Goal: Find specific page/section: Find specific page/section

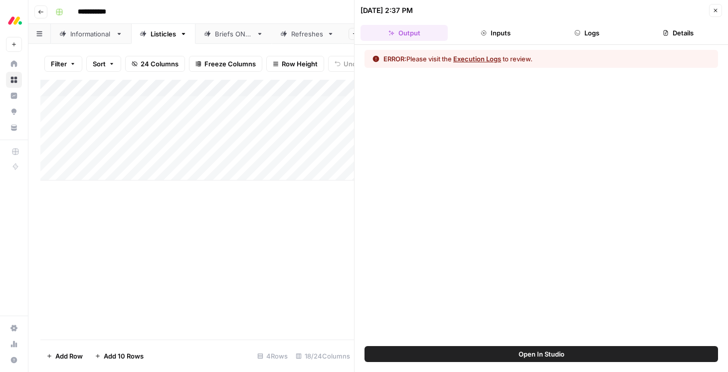
click at [715, 7] on icon "button" at bounding box center [715, 10] width 6 height 6
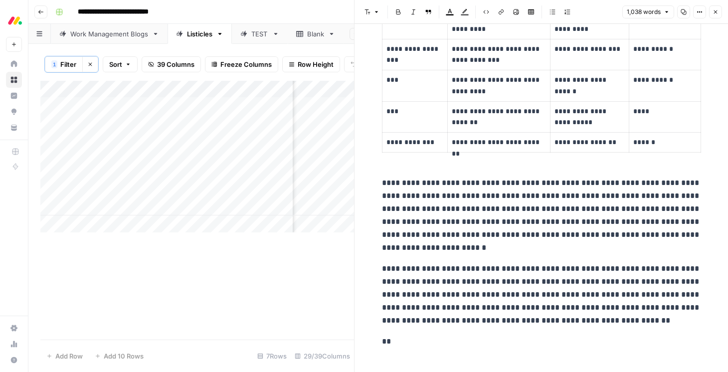
scroll to position [1584, 0]
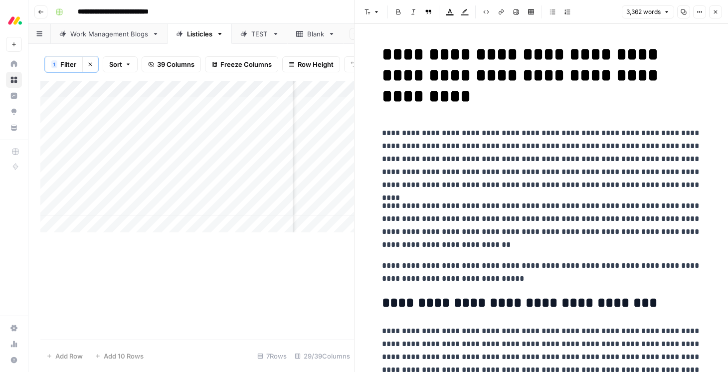
scroll to position [3989, 0]
